Goal: Navigation & Orientation: Find specific page/section

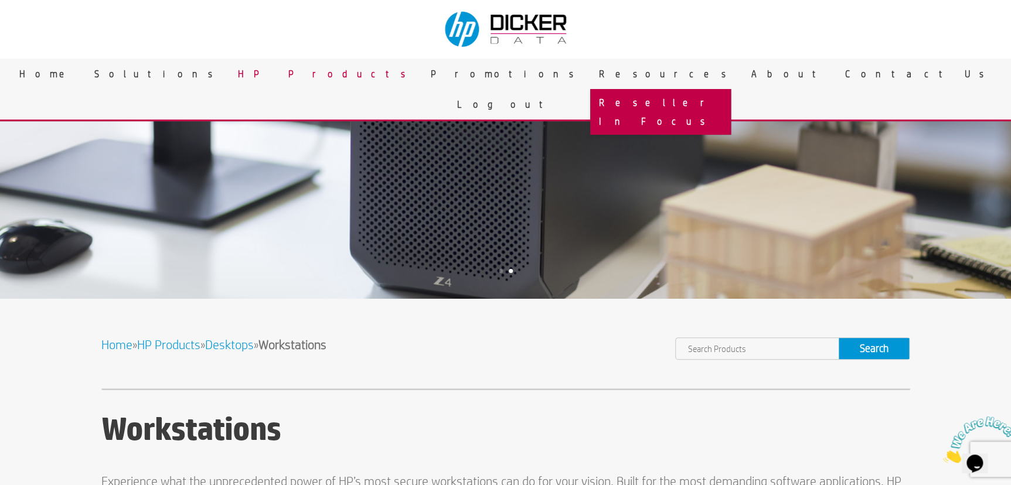
click at [590, 100] on link "Reseller In Focus" at bounding box center [660, 112] width 141 height 46
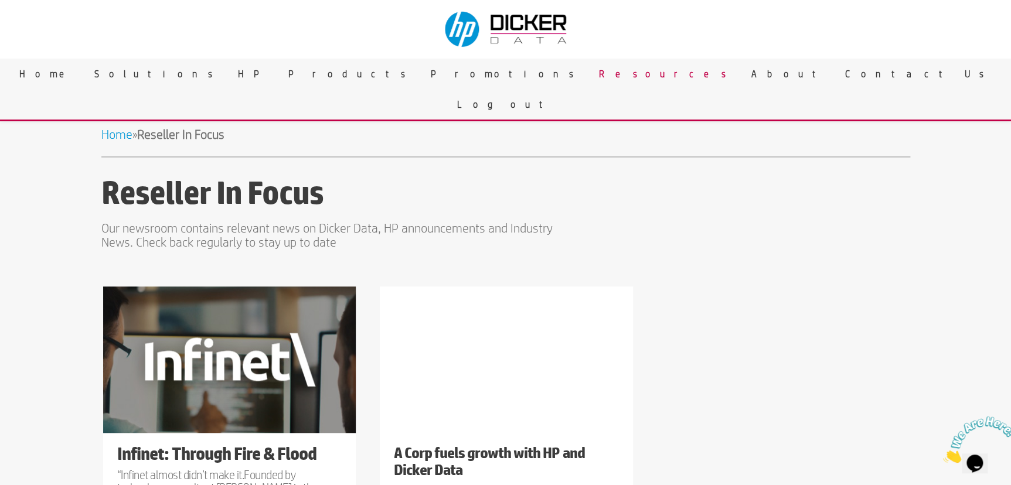
scroll to position [177, 0]
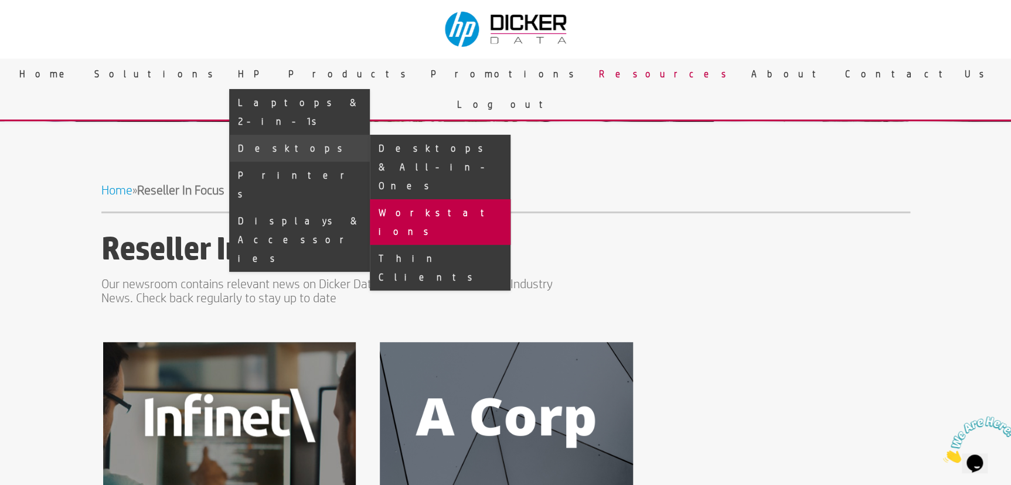
click at [510, 199] on link "Workstations" at bounding box center [440, 222] width 141 height 46
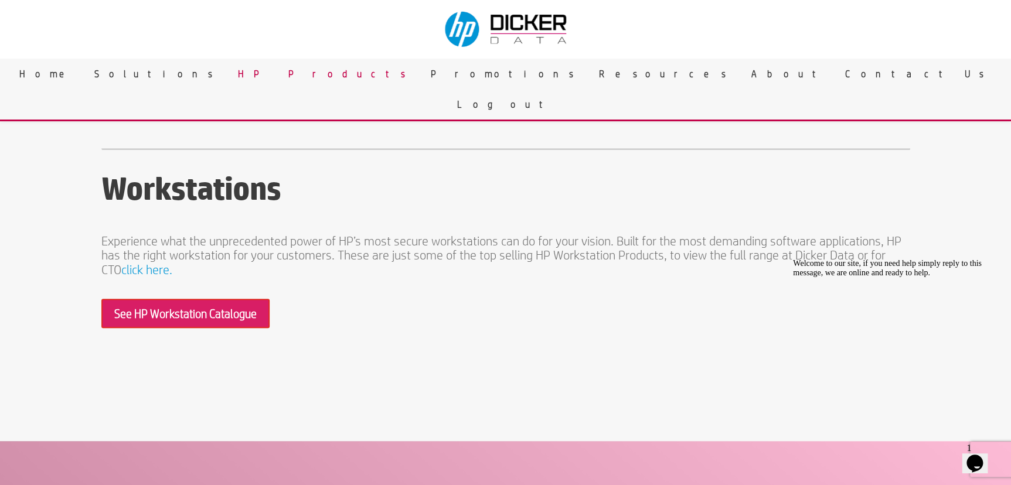
scroll to position [266, 0]
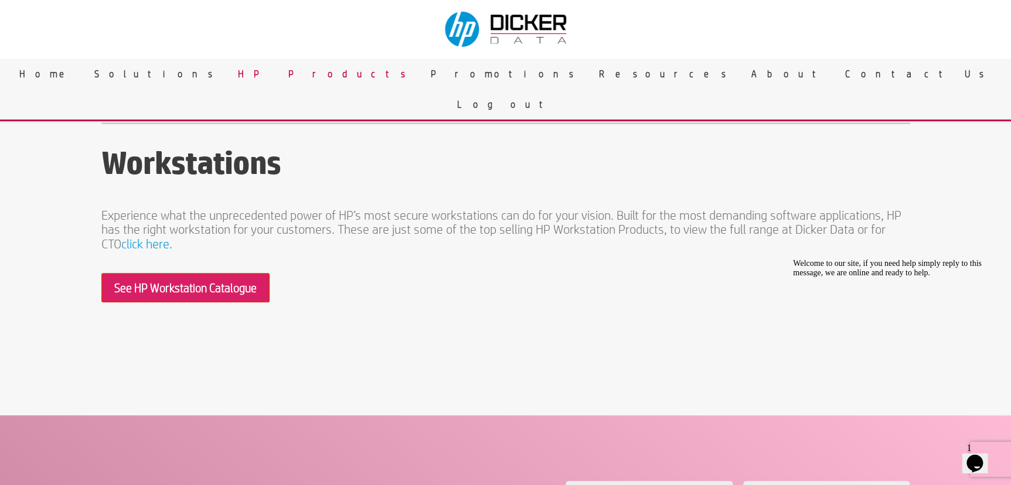
click at [121, 237] on link "click here." at bounding box center [146, 244] width 51 height 14
click at [164, 289] on link "See HP Workstation Catalogue" at bounding box center [185, 287] width 168 height 29
